Goal: Task Accomplishment & Management: Manage account settings

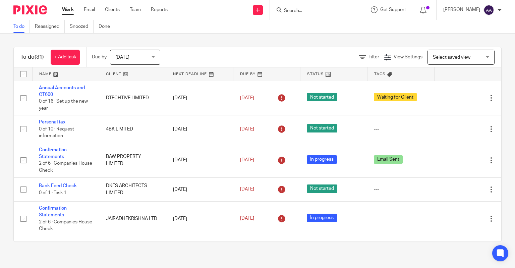
click at [305, 10] on input "Search" at bounding box center [313, 11] width 60 height 6
click at [317, 7] on form at bounding box center [318, 10] width 71 height 8
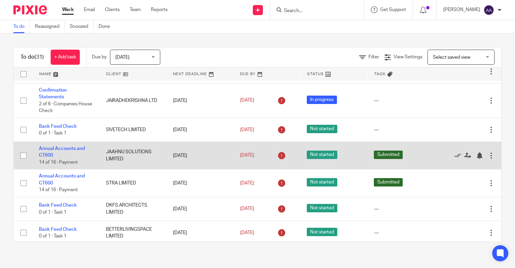
scroll to position [134, 0]
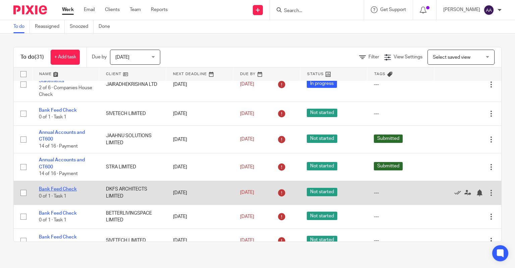
click at [67, 190] on link "Bank Feed Check" at bounding box center [58, 189] width 38 height 5
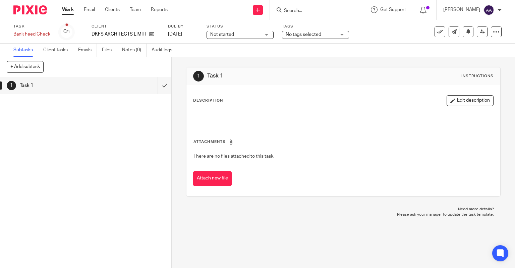
click at [239, 34] on span "Not started" at bounding box center [235, 34] width 50 height 7
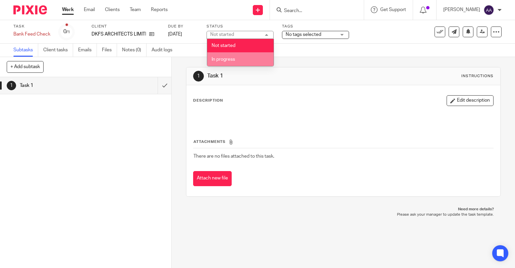
click at [230, 57] on span "In progress" at bounding box center [222, 59] width 23 height 5
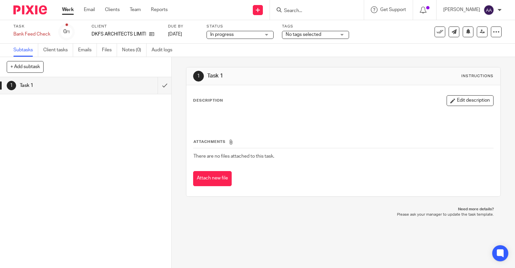
click at [295, 37] on span "No tags selected" at bounding box center [310, 34] width 50 height 7
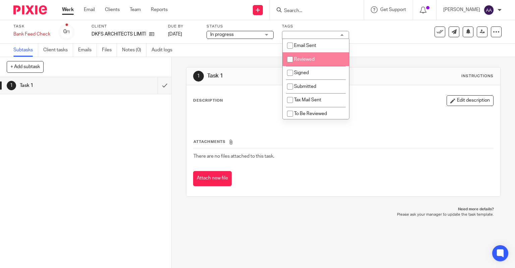
click at [289, 62] on input "checkbox" at bounding box center [289, 59] width 13 height 13
checkbox input "true"
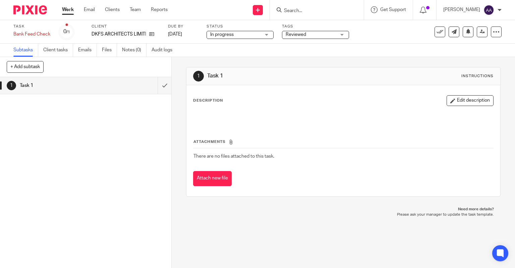
click at [238, 59] on div "1 Task 1 Instructions Description Edit description Attachments There are no fil…" at bounding box center [343, 131] width 315 height 149
click at [154, 87] on input "submit" at bounding box center [85, 85] width 171 height 17
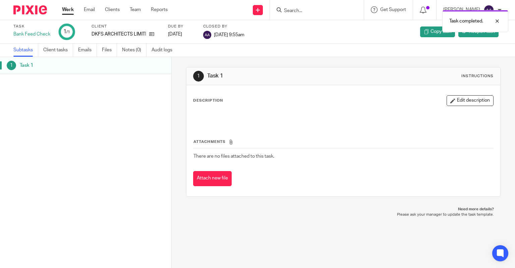
click at [54, 11] on div at bounding box center [27, 10] width 55 height 20
click at [61, 10] on div "Work Email Clients Team Reports Work Email Clients Team Reports Settings" at bounding box center [116, 10] width 122 height 20
click at [63, 10] on link "Work" at bounding box center [68, 9] width 12 height 7
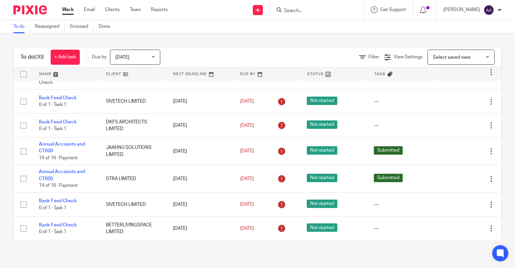
scroll to position [134, 0]
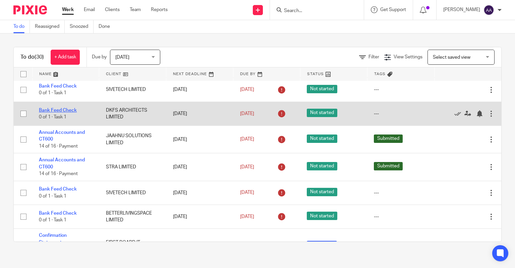
click at [61, 109] on link "Bank Feed Check" at bounding box center [58, 110] width 38 height 5
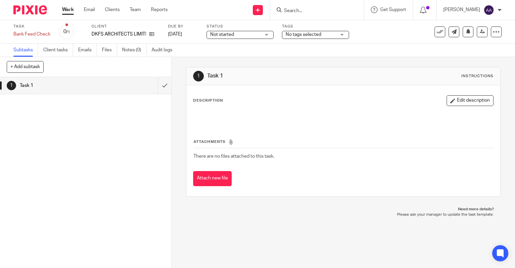
click at [223, 38] on span "Not started" at bounding box center [235, 34] width 50 height 7
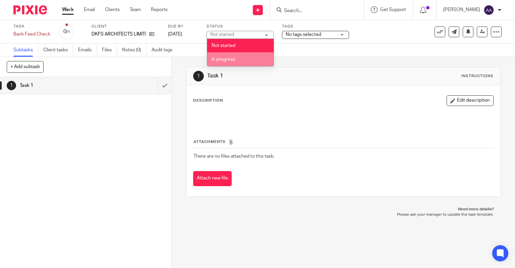
click at [228, 57] on span "In progress" at bounding box center [222, 59] width 23 height 5
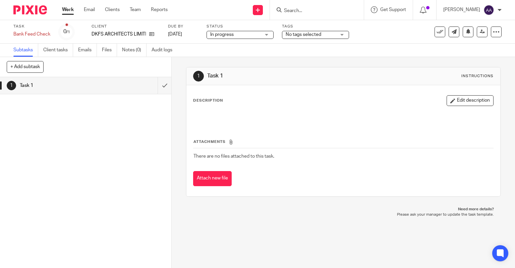
click at [297, 38] on span "No tags selected" at bounding box center [310, 34] width 50 height 7
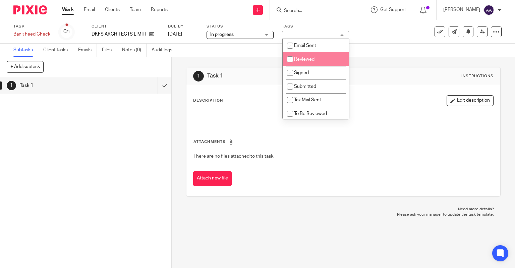
click at [284, 59] on input "checkbox" at bounding box center [289, 59] width 13 height 13
checkbox input "true"
click at [216, 68] on div "1 Task 1 Instructions" at bounding box center [343, 76] width 314 height 18
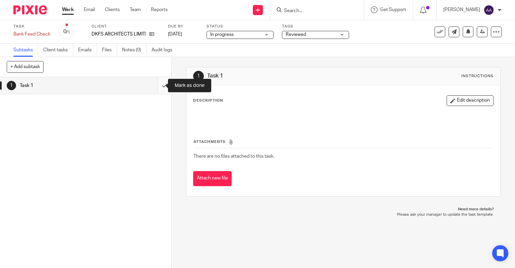
click at [162, 83] on input "submit" at bounding box center [85, 85] width 171 height 17
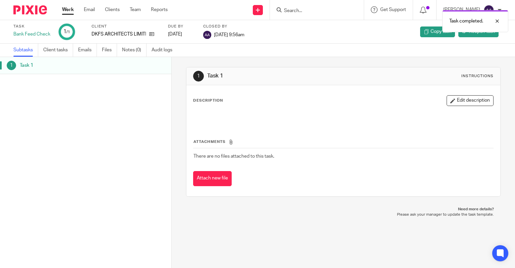
click at [66, 11] on link "Work" at bounding box center [68, 9] width 12 height 7
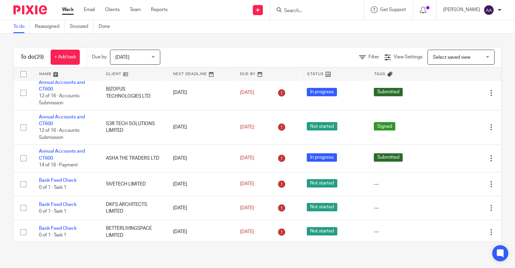
scroll to position [402, 0]
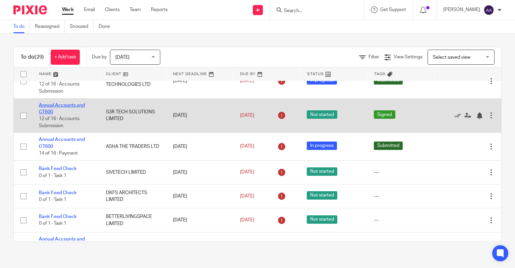
click at [70, 106] on link "Annual Accounts and CT600" at bounding box center [62, 108] width 46 height 11
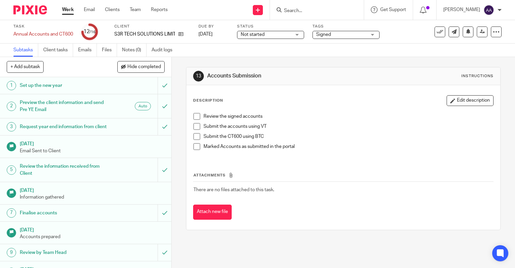
click at [277, 32] on span "Not started" at bounding box center [266, 34] width 50 height 7
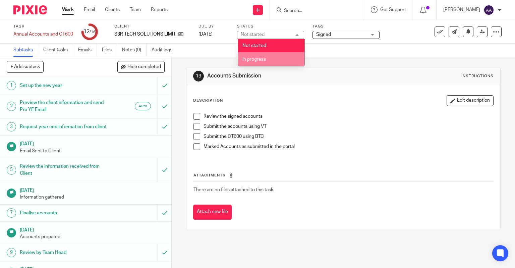
click at [265, 56] on li "In progress" at bounding box center [271, 59] width 66 height 14
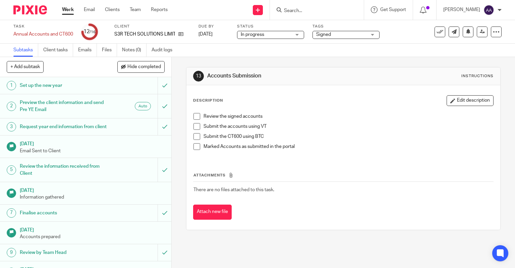
click at [342, 32] on span "Signed" at bounding box center [341, 34] width 50 height 7
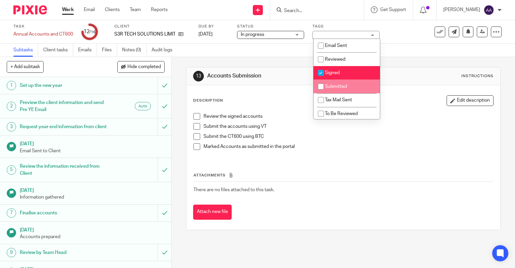
click at [323, 83] on input "checkbox" at bounding box center [320, 86] width 13 height 13
checkbox input "true"
click at [321, 74] on input "checkbox" at bounding box center [320, 72] width 13 height 13
checkbox input "false"
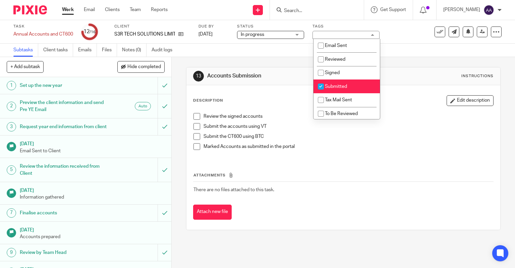
click at [279, 78] on h1 "Accounts Submission" at bounding box center [282, 75] width 150 height 7
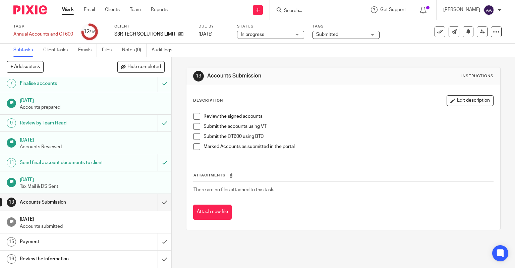
scroll to position [142, 0]
click at [157, 203] on input "submit" at bounding box center [85, 202] width 171 height 17
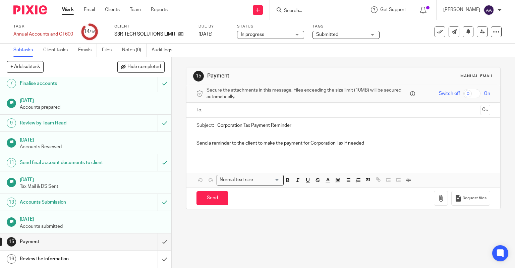
scroll to position [142, 0]
click at [155, 241] on input "submit" at bounding box center [85, 241] width 171 height 17
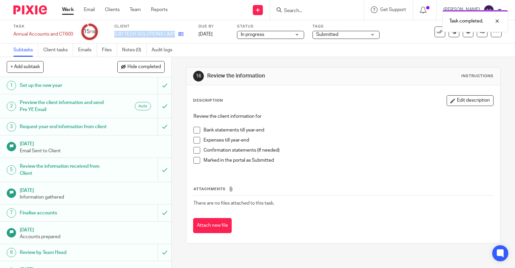
drag, startPoint x: 115, startPoint y: 33, endPoint x: 177, endPoint y: 30, distance: 61.4
click at [177, 31] on div "S3R TECH SOLUTIONS LIMITED" at bounding box center [152, 34] width 76 height 7
copy div "S3R TECH SOLUTIONS LIMITED"
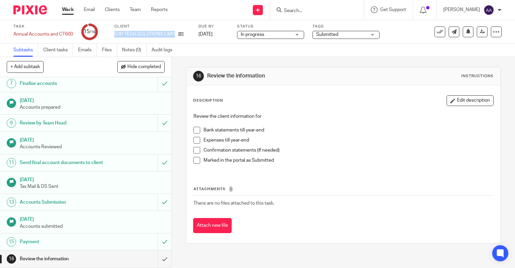
scroll to position [142, 0]
click at [162, 259] on input "submit" at bounding box center [85, 258] width 171 height 17
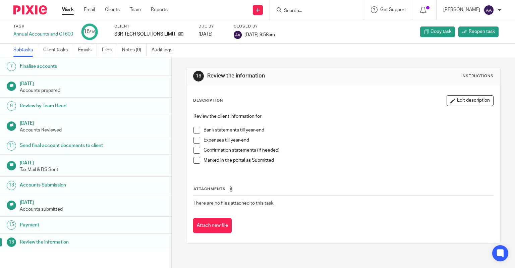
scroll to position [128, 0]
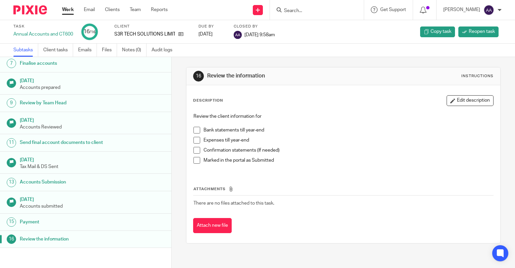
click at [66, 9] on link "Work" at bounding box center [68, 9] width 12 height 7
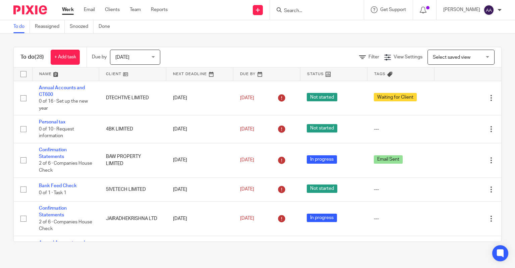
click at [314, 10] on input "Search" at bounding box center [313, 11] width 60 height 6
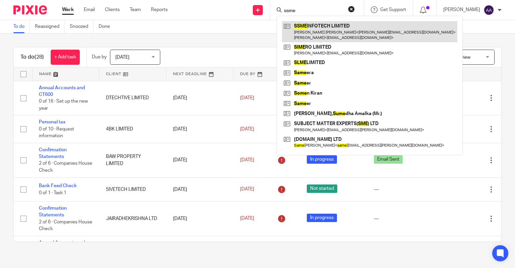
type input "ssme"
click at [331, 39] on link at bounding box center [369, 31] width 175 height 21
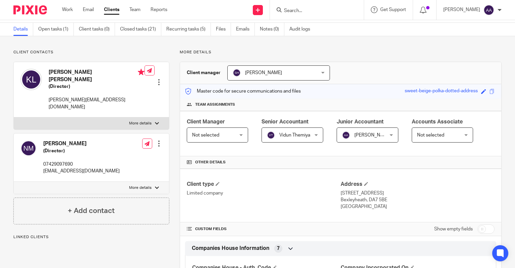
scroll to position [33, 0]
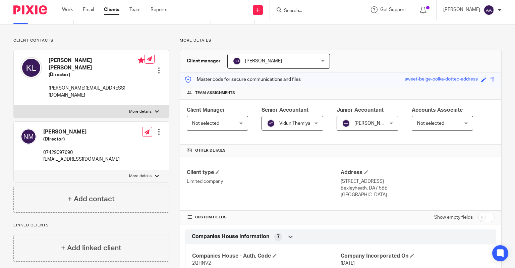
click at [315, 123] on div "Vidun Themiya Vidun Themiya" at bounding box center [292, 123] width 62 height 15
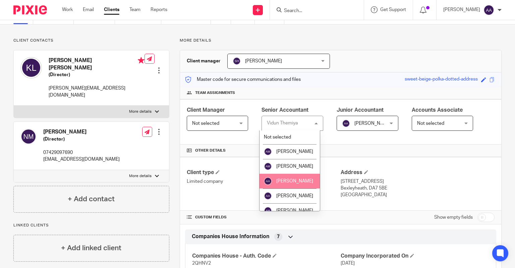
click at [291, 188] on li "[PERSON_NAME]" at bounding box center [289, 181] width 60 height 15
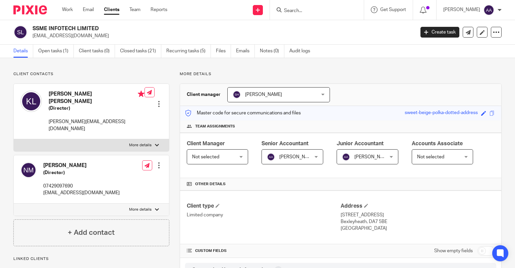
click at [373, 158] on span "[PERSON_NAME]" at bounding box center [372, 156] width 37 height 5
click at [371, 90] on div "Client manager [PERSON_NAME] [PERSON_NAME] [PERSON_NAME] [PERSON_NAME] [PERSON_…" at bounding box center [340, 95] width 321 height 22
click at [380, 152] on span "[PERSON_NAME]" at bounding box center [364, 156] width 45 height 14
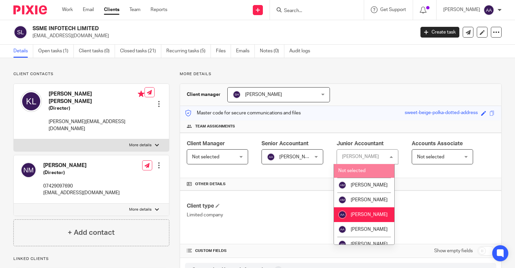
click at [386, 120] on div "Master code for secure communications and files sweet-beige-polka-dotted-addres…" at bounding box center [340, 113] width 321 height 14
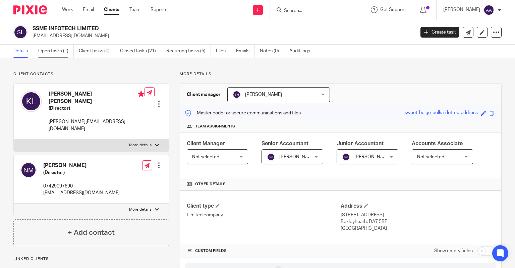
click at [55, 54] on link "Open tasks (1)" at bounding box center [56, 51] width 36 height 13
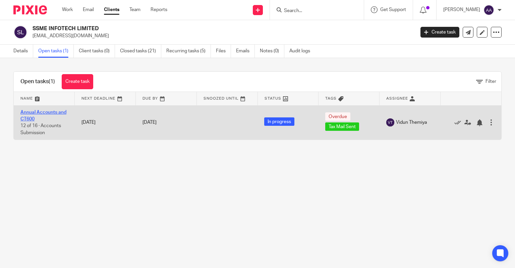
click at [46, 111] on link "Annual Accounts and CT600" at bounding box center [43, 115] width 46 height 11
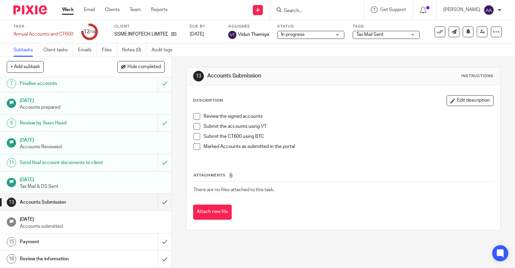
scroll to position [142, 0]
click at [161, 201] on input "submit" at bounding box center [85, 202] width 171 height 17
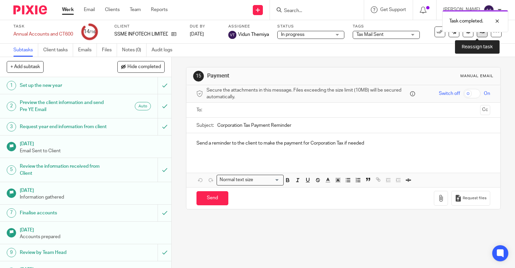
click at [479, 33] on link at bounding box center [481, 31] width 11 height 11
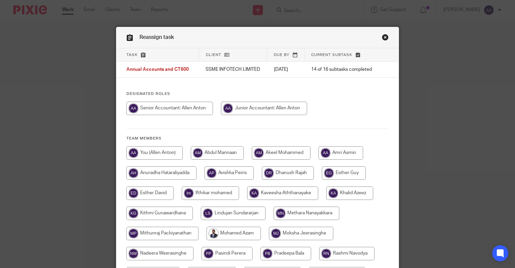
click at [158, 110] on input "radio" at bounding box center [169, 108] width 86 height 13
radio input "true"
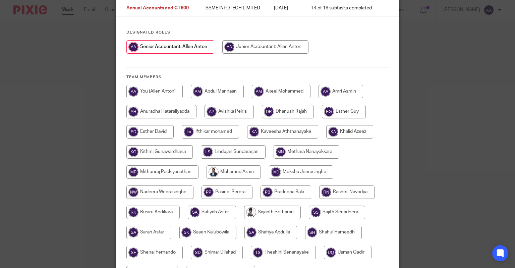
scroll to position [139, 0]
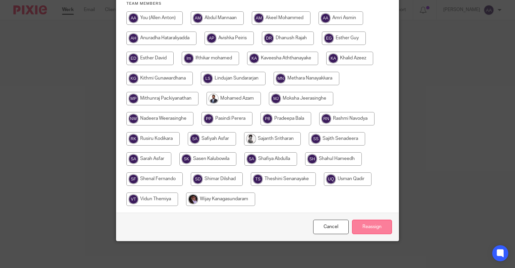
click at [374, 230] on input "Reassign" at bounding box center [372, 226] width 40 height 14
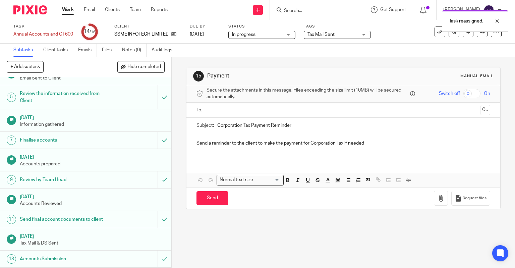
scroll to position [142, 0]
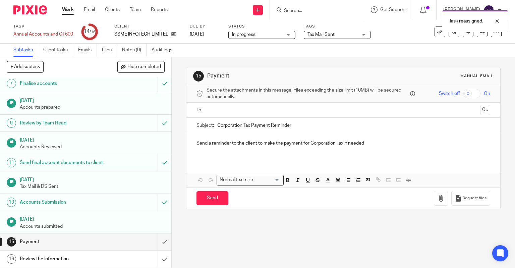
click at [335, 36] on span "Tax Mail Sent" at bounding box center [332, 34] width 50 height 7
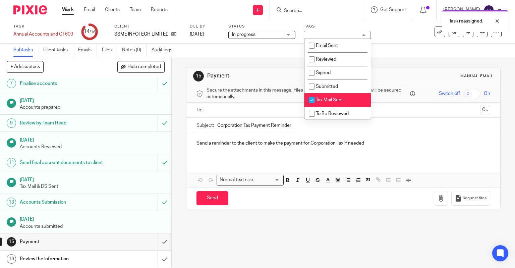
click at [311, 100] on input "checkbox" at bounding box center [311, 99] width 13 height 13
checkbox input "false"
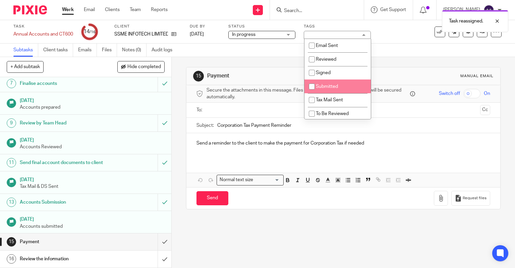
click at [312, 85] on input "checkbox" at bounding box center [311, 86] width 13 height 13
checkbox input "true"
click at [172, 106] on div "15 Payment Manual email Secure the attachments in this message. Files exceeding…" at bounding box center [343, 162] width 343 height 211
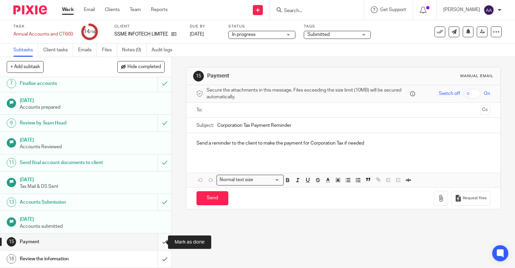
click at [157, 239] on input "submit" at bounding box center [85, 241] width 171 height 17
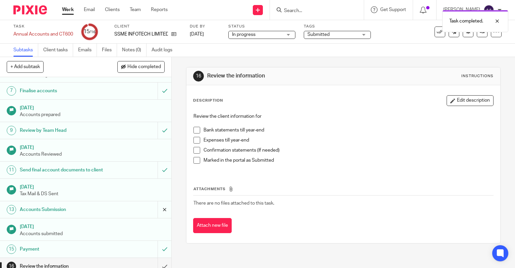
scroll to position [142, 0]
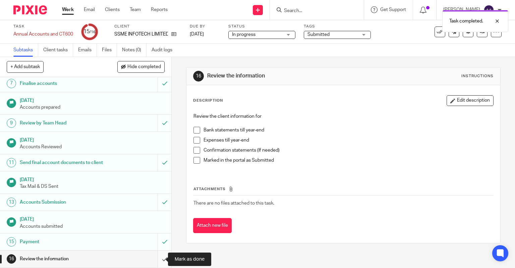
click at [157, 260] on input "submit" at bounding box center [85, 258] width 171 height 17
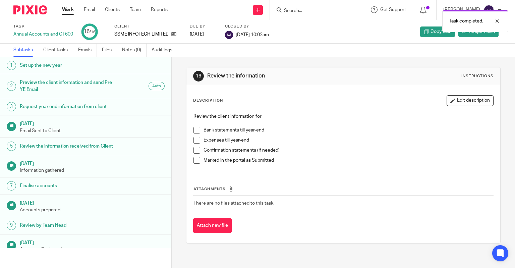
click at [71, 8] on link "Work" at bounding box center [68, 9] width 12 height 7
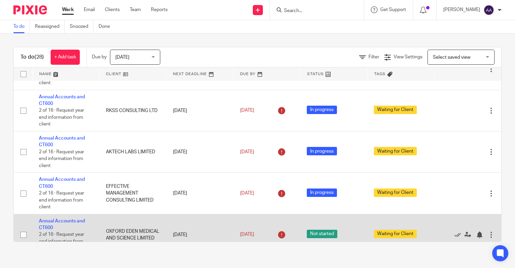
scroll to position [703, 0]
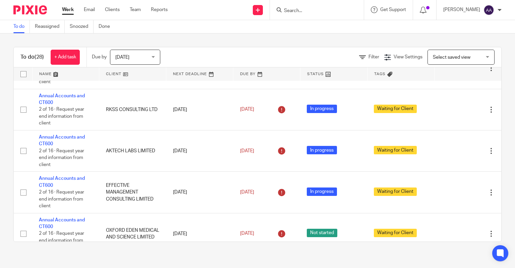
click at [308, 9] on input "Search" at bounding box center [313, 11] width 60 height 6
click at [307, 7] on form at bounding box center [318, 10] width 71 height 8
click at [312, 6] on form at bounding box center [318, 10] width 71 height 8
click at [308, 10] on input "Search" at bounding box center [313, 11] width 60 height 6
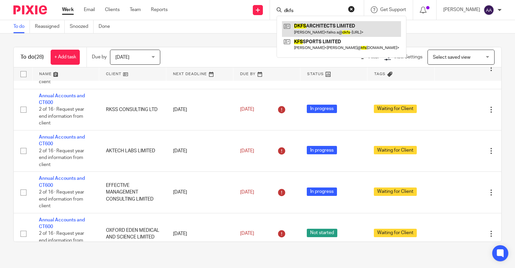
type input "dkfs"
click at [320, 30] on link at bounding box center [341, 28] width 119 height 15
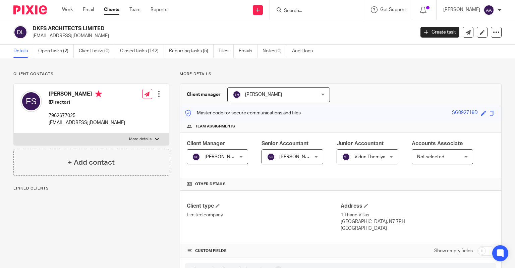
click at [311, 156] on div "Allen Anton Allen Anton" at bounding box center [292, 156] width 62 height 15
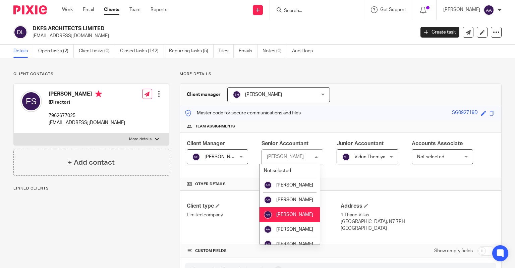
click at [341, 176] on div "Client Manager Shahul Hameedh Shahul Hameedh Not selected Abdul Mannaan Akeel M…" at bounding box center [340, 155] width 321 height 45
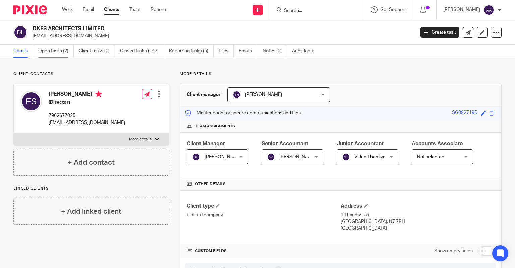
click at [58, 53] on link "Open tasks (2)" at bounding box center [56, 51] width 36 height 13
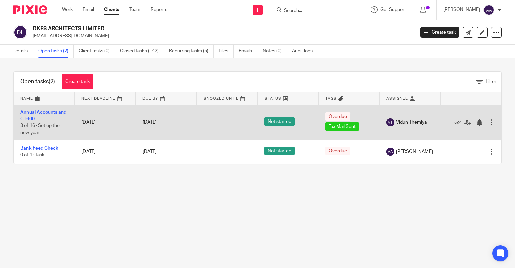
click at [57, 111] on link "Annual Accounts and CT600" at bounding box center [43, 115] width 46 height 11
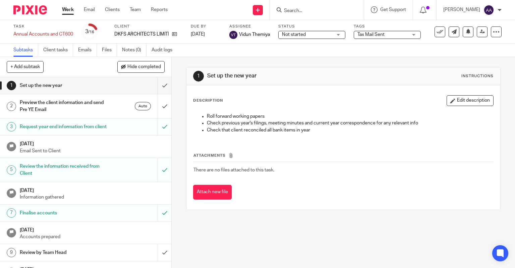
click at [330, 33] on span "Not started" at bounding box center [307, 34] width 50 height 7
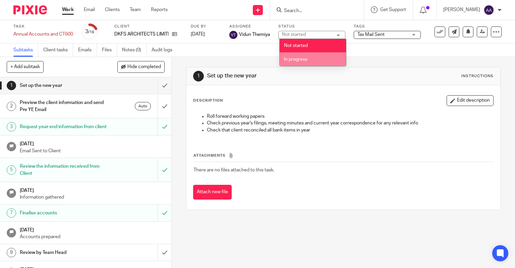
click at [310, 58] on li "In progress" at bounding box center [312, 59] width 66 height 14
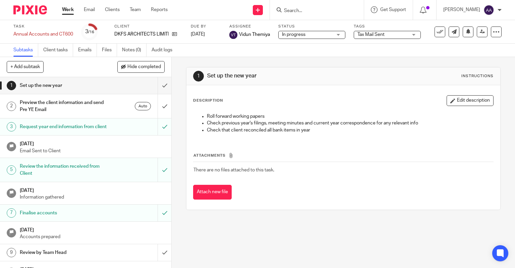
click at [393, 36] on span "Tax Mail Sent" at bounding box center [382, 34] width 50 height 7
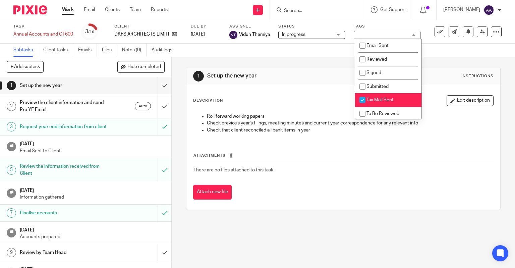
click at [363, 98] on input "checkbox" at bounding box center [362, 99] width 13 height 13
checkbox input "false"
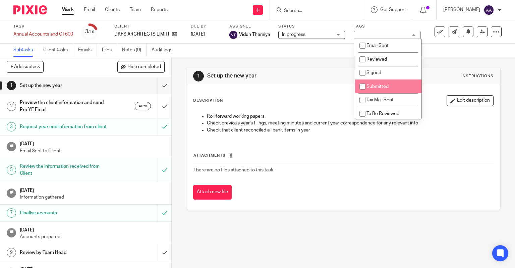
click at [365, 85] on input "checkbox" at bounding box center [362, 86] width 13 height 13
checkbox input "true"
click at [291, 119] on p "Roll forward working papers" at bounding box center [350, 116] width 286 height 7
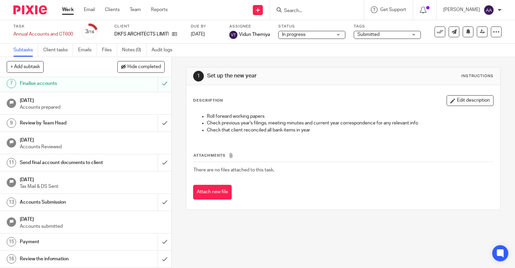
scroll to position [142, 0]
click at [158, 119] on input "submit" at bounding box center [85, 123] width 171 height 17
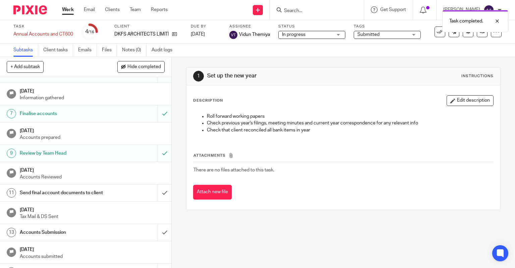
scroll to position [100, 0]
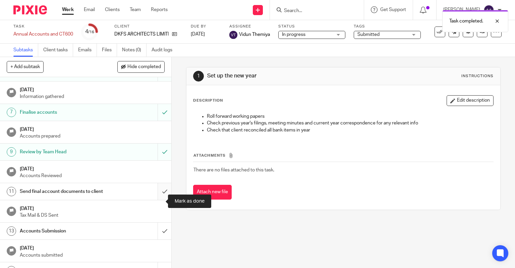
click at [155, 200] on input "submit" at bounding box center [85, 191] width 171 height 17
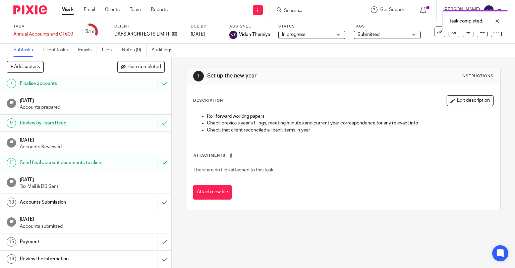
scroll to position [142, 0]
click at [163, 200] on input "submit" at bounding box center [85, 202] width 171 height 17
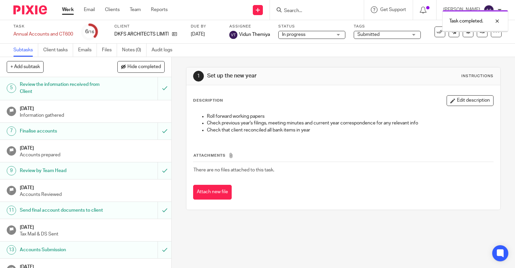
scroll to position [142, 0]
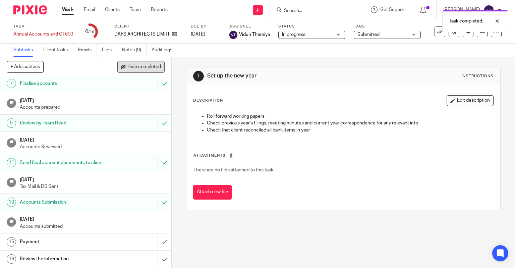
click at [141, 64] on span "Hide completed" at bounding box center [143, 66] width 33 height 5
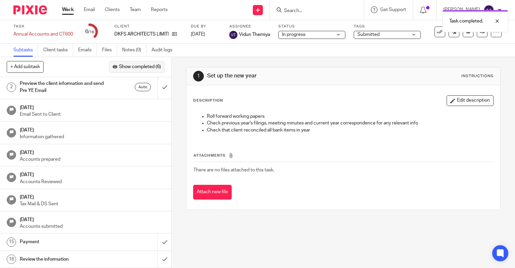
scroll to position [18, 0]
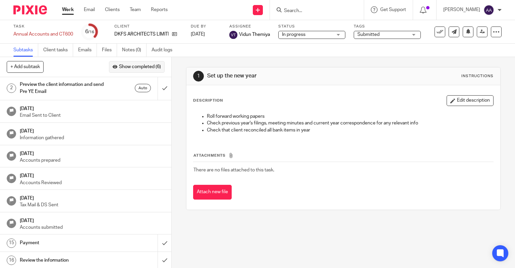
click at [136, 65] on span "Show completed (6)" at bounding box center [140, 66] width 42 height 5
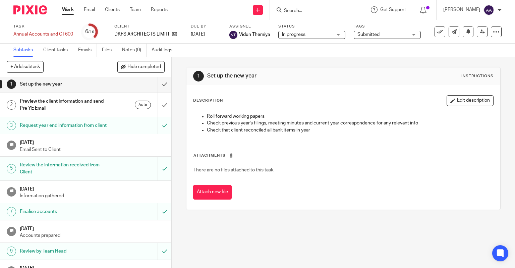
scroll to position [0, 0]
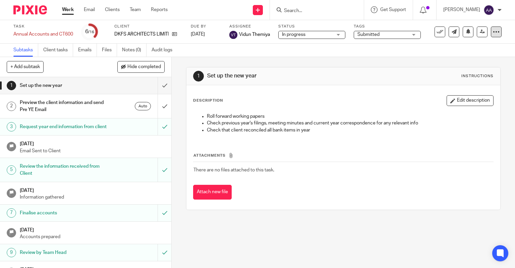
click at [492, 32] on icon at bounding box center [495, 31] width 7 height 7
click at [470, 58] on link "Advanced task editor" at bounding box center [470, 58] width 44 height 5
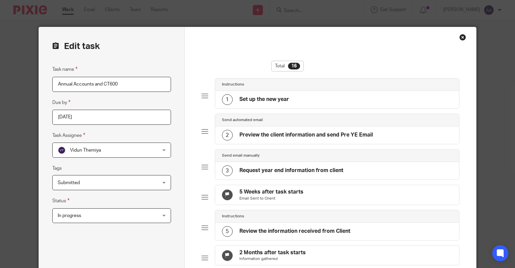
click at [258, 132] on h4 "Preview the client information and send Pre YE Email" at bounding box center [305, 134] width 133 height 7
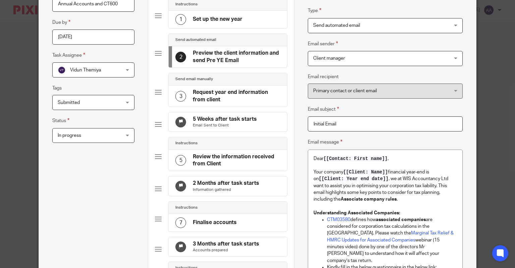
scroll to position [33, 0]
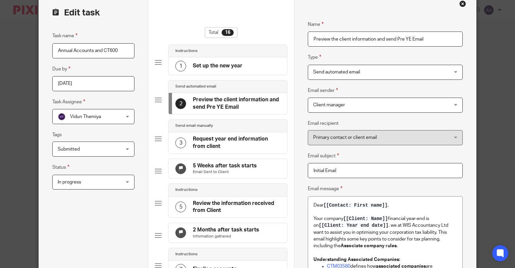
click at [392, 73] on span "Send automated email" at bounding box center [372, 72] width 119 height 14
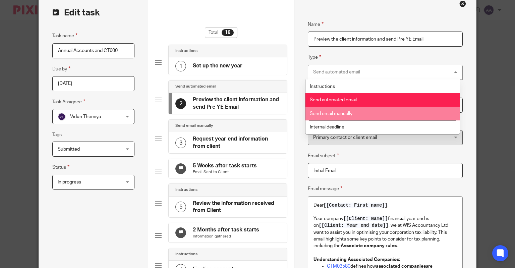
click at [348, 114] on span "Send email manually" at bounding box center [331, 113] width 43 height 5
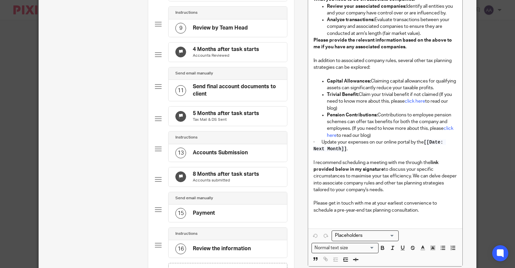
scroll to position [482, 0]
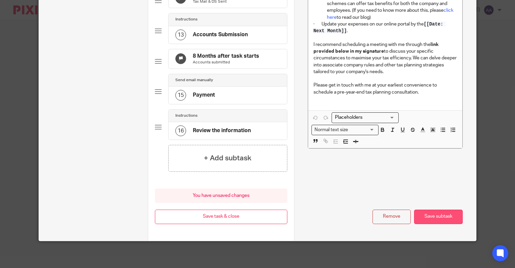
click at [440, 214] on button "Save subtask" at bounding box center [438, 216] width 49 height 14
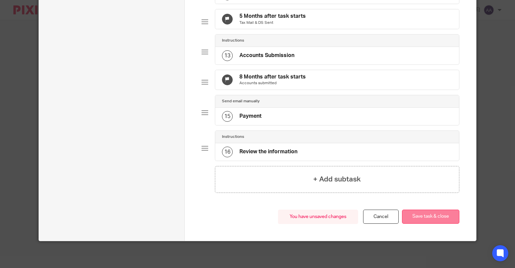
click at [415, 216] on button "Save task & close" at bounding box center [430, 216] width 57 height 14
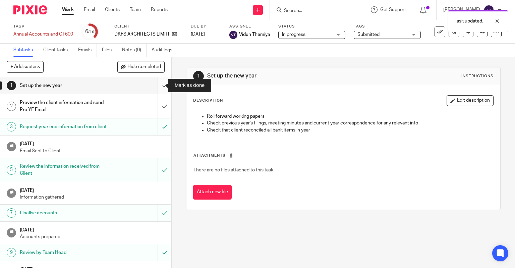
click at [160, 81] on input "submit" at bounding box center [85, 85] width 171 height 17
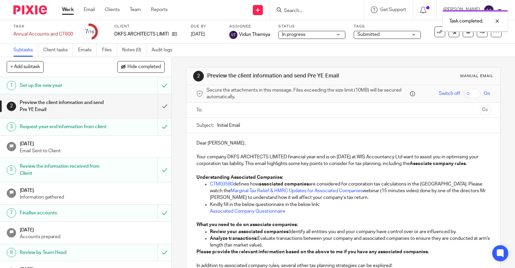
click at [159, 107] on input "submit" at bounding box center [85, 106] width 171 height 24
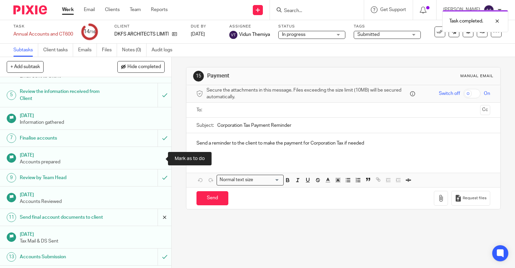
scroll to position [142, 0]
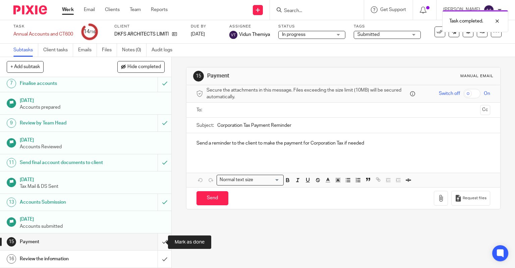
click at [157, 241] on input "submit" at bounding box center [85, 241] width 171 height 17
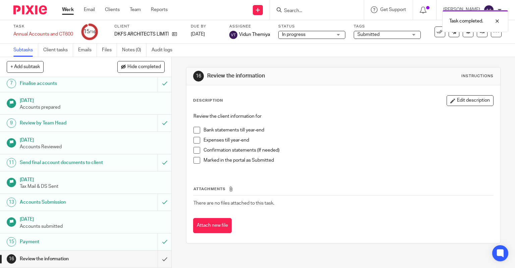
scroll to position [142, 0]
drag, startPoint x: 158, startPoint y: 253, endPoint x: 324, endPoint y: 185, distance: 179.7
click at [324, 185] on div "+ Add subtask Hide completed Cancel + Add 1 Set up the new year 2 Preview the c…" at bounding box center [257, 162] width 515 height 211
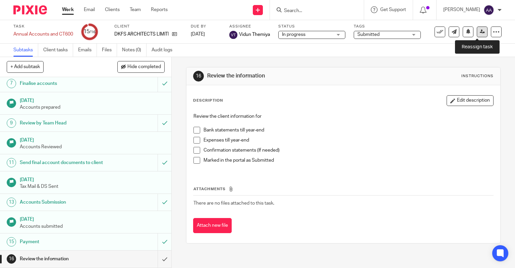
click at [479, 29] on link at bounding box center [481, 31] width 11 height 11
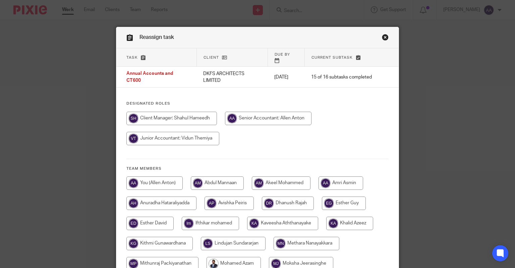
click at [259, 117] on input "radio" at bounding box center [268, 118] width 86 height 13
radio input "true"
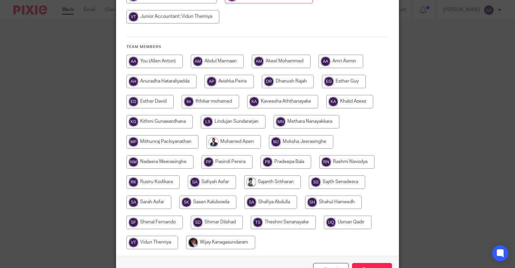
scroll to position [159, 0]
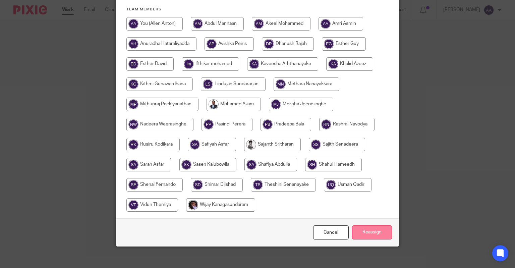
click at [379, 225] on input "Reassign" at bounding box center [372, 232] width 40 height 14
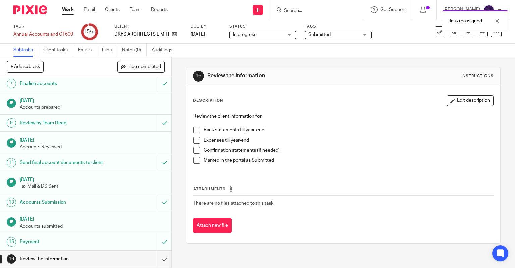
scroll to position [142, 0]
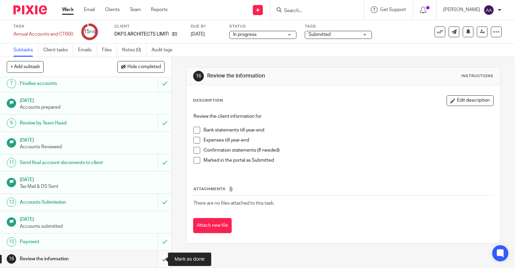
click at [159, 257] on input "submit" at bounding box center [85, 258] width 171 height 17
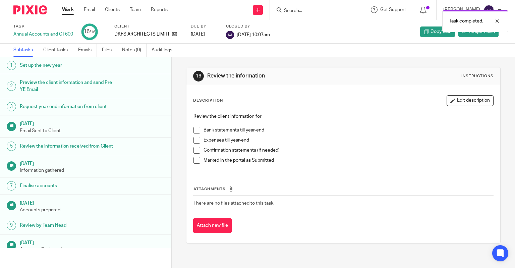
click at [68, 6] on link "Work" at bounding box center [68, 9] width 12 height 7
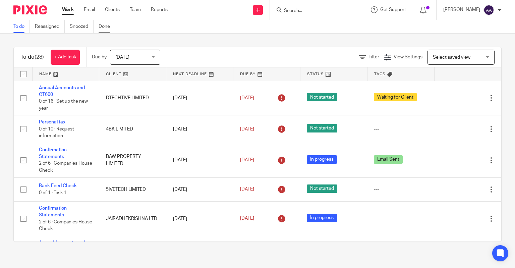
click at [111, 24] on link "Done" at bounding box center [106, 26] width 16 height 13
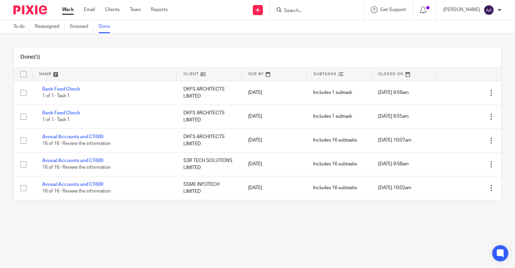
click at [71, 11] on link "Work" at bounding box center [68, 9] width 12 height 7
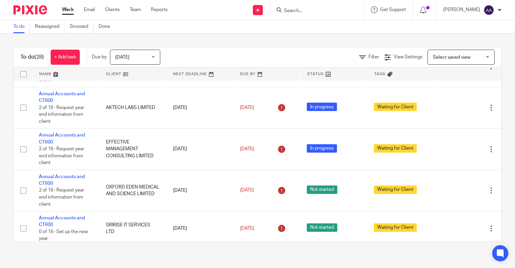
scroll to position [756, 0]
